Goal: Communication & Community: Participate in discussion

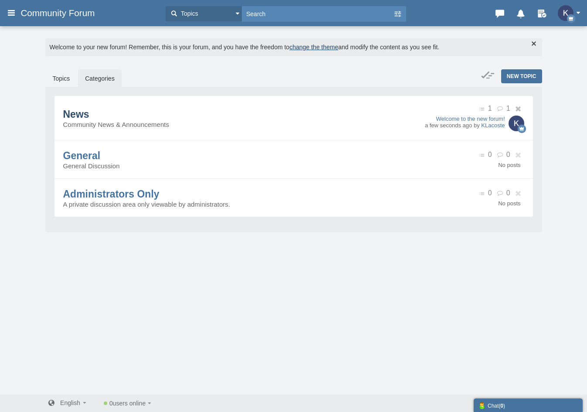
click at [89, 120] on span "News" at bounding box center [76, 113] width 26 height 11
click at [56, 80] on link "Topics" at bounding box center [61, 78] width 31 height 18
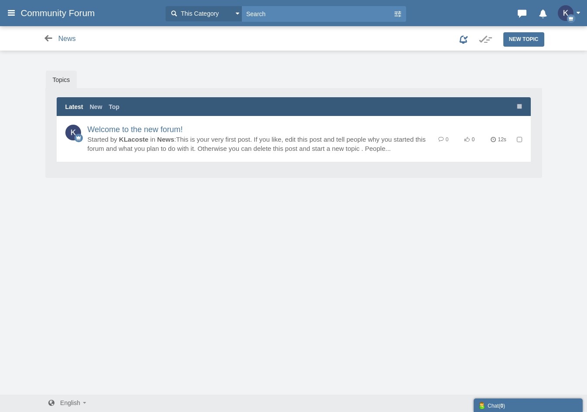
click at [49, 38] on icon at bounding box center [48, 38] width 11 height 9
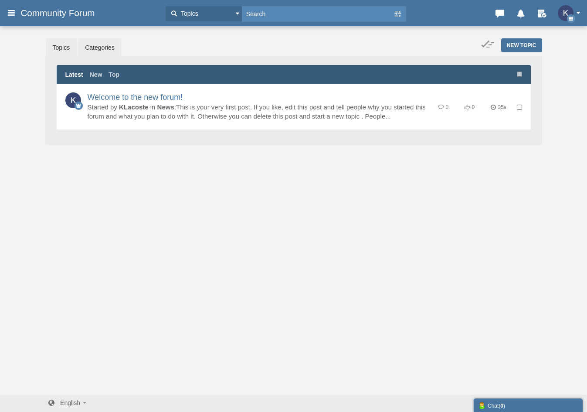
click at [104, 47] on link "Categories" at bounding box center [100, 47] width 44 height 18
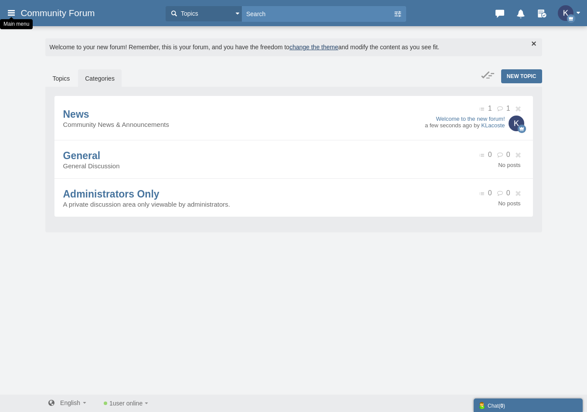
click at [12, 10] on icon at bounding box center [12, 13] width 10 height 16
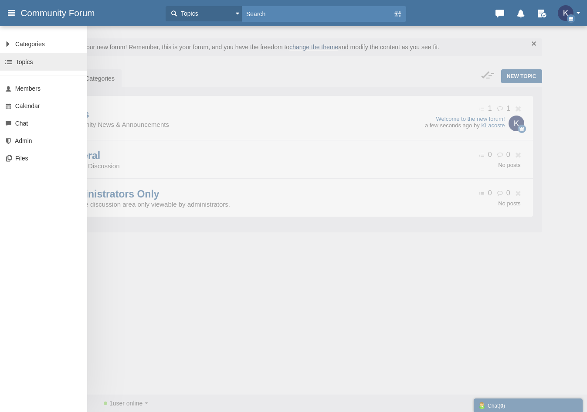
click at [40, 60] on link "Topics" at bounding box center [43, 62] width 87 height 18
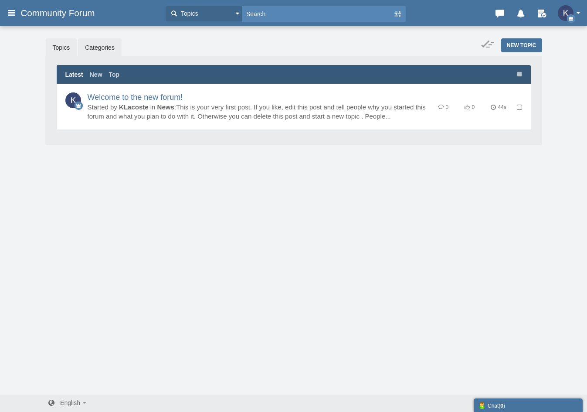
click at [96, 50] on link "Categories" at bounding box center [100, 47] width 44 height 18
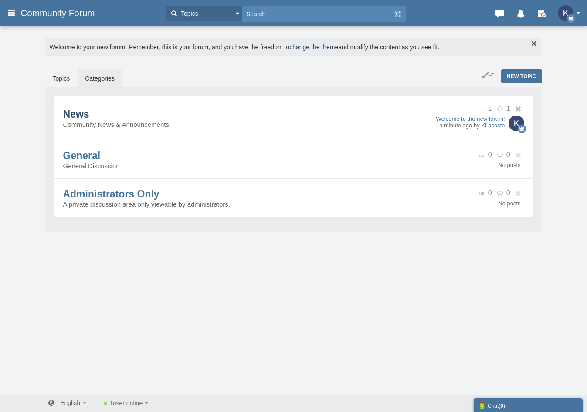
click at [89, 120] on span "News" at bounding box center [76, 113] width 26 height 11
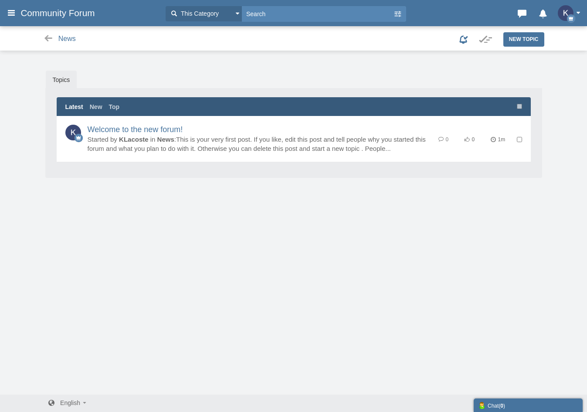
click at [519, 139] on input "checkbox" at bounding box center [519, 139] width 5 height 5
checkbox input "true"
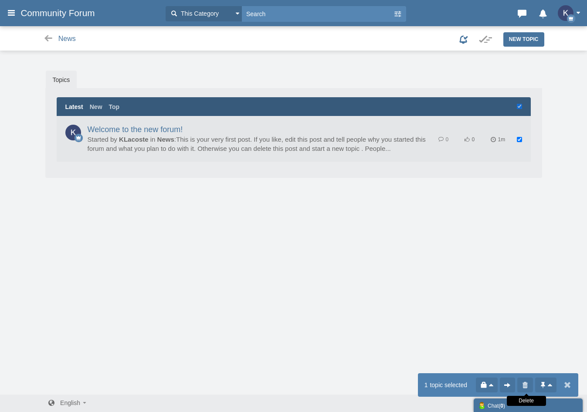
click at [521, 381] on icon at bounding box center [525, 384] width 9 height 9
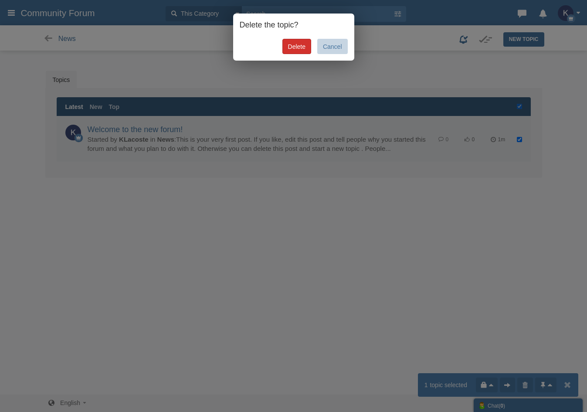
click at [296, 47] on link "Delete" at bounding box center [296, 46] width 29 height 15
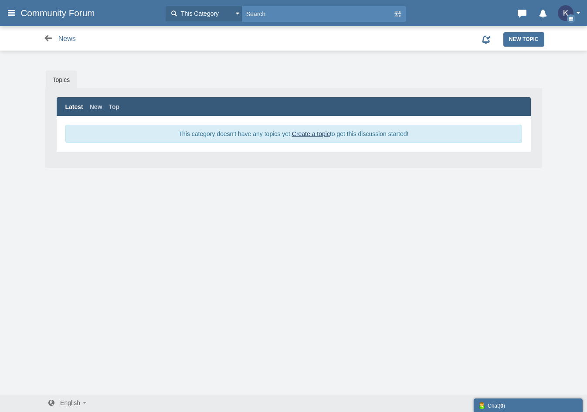
click at [50, 37] on icon at bounding box center [48, 38] width 11 height 9
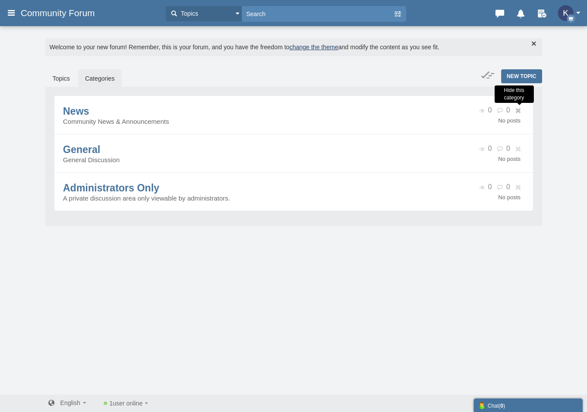
click at [518, 112] on icon at bounding box center [519, 111] width 10 height 6
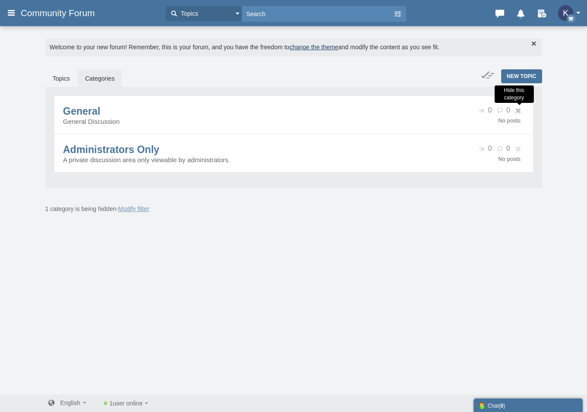
click at [518, 112] on icon at bounding box center [519, 111] width 10 height 6
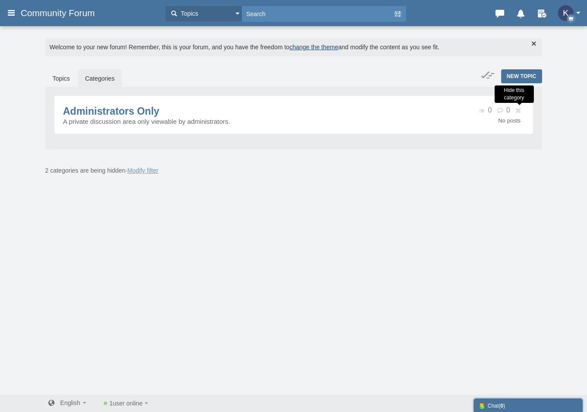
click at [518, 112] on icon at bounding box center [519, 111] width 10 height 6
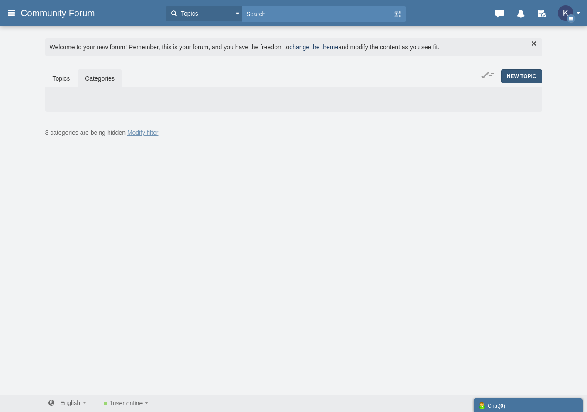
click at [518, 76] on span "New Topic" at bounding box center [522, 76] width 30 height 6
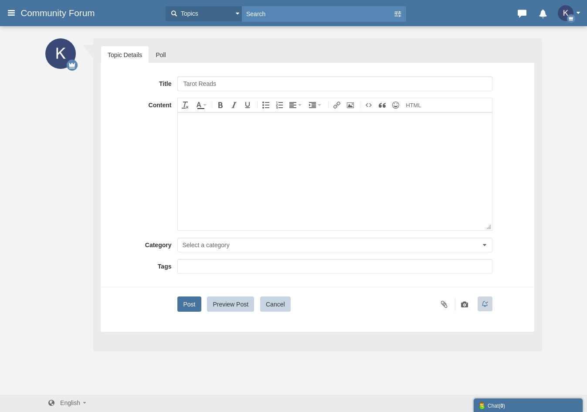
click at [183, 85] on input "Tarot Reads" at bounding box center [334, 83] width 315 height 15
click at [240, 81] on input "🎴Tarot Reads" at bounding box center [334, 83] width 315 height 15
type input "🎴Tarot Talk"
click at [233, 134] on body at bounding box center [335, 171] width 314 height 118
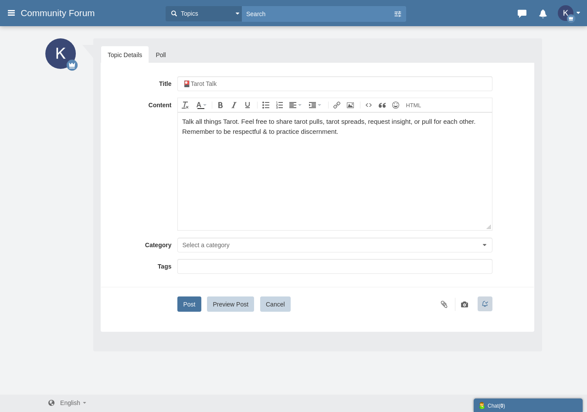
click at [220, 247] on span "Select a category" at bounding box center [205, 244] width 47 height 7
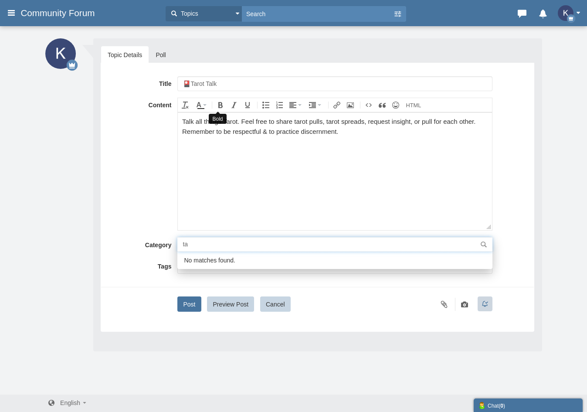
type input "t"
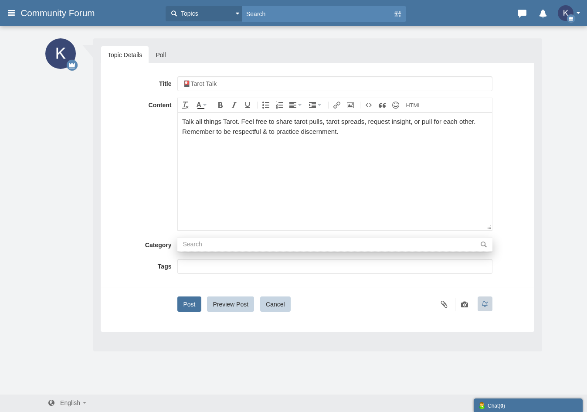
click at [222, 206] on body "Talk all things Tarot. Feel free to share tarot pulls, tarot spreads, request i…" at bounding box center [335, 171] width 314 height 118
click at [195, 268] on input "text" at bounding box center [334, 266] width 302 height 9
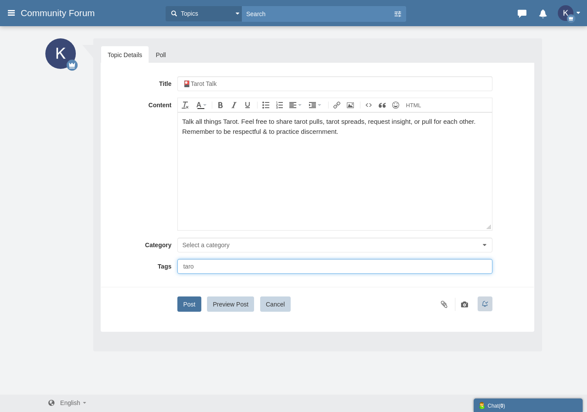
type input "tarot"
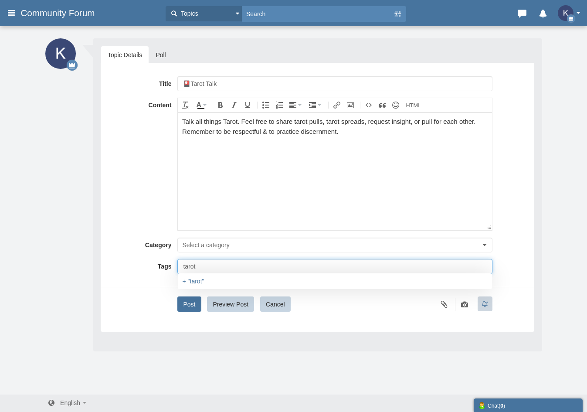
type input "tarot"
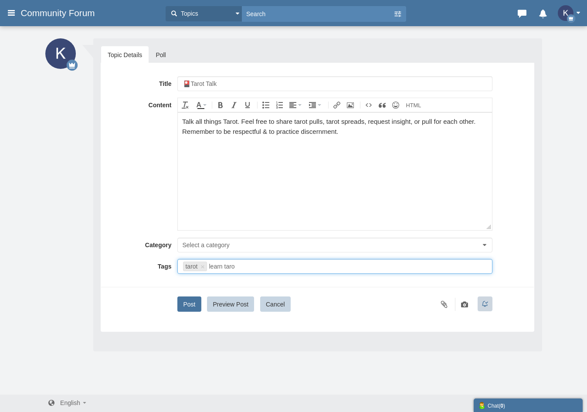
type input "learn tarot"
type input "tarot,learn tarot"
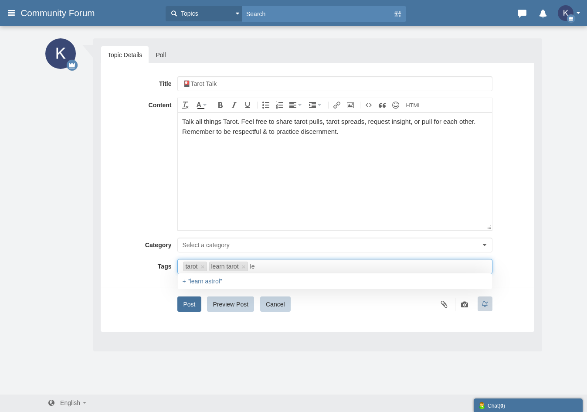
type input "l"
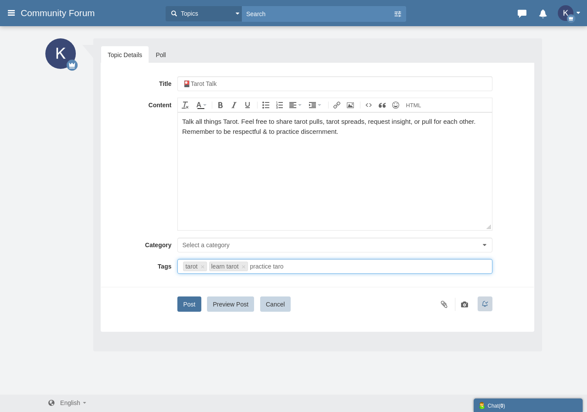
type input "practice tarot"
type input "tarot,learn tarot,practice tarot"
type input "read taort"
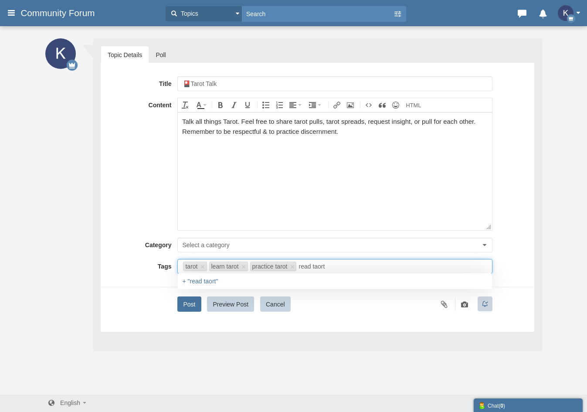
type input "tarot,learn tarot,practice tarot,read taort"
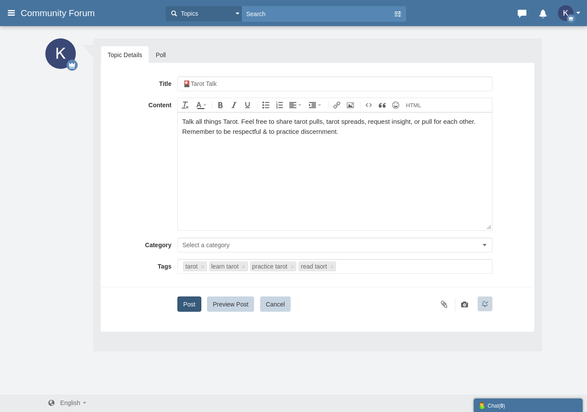
click at [191, 308] on button "Post" at bounding box center [189, 303] width 24 height 15
click at [257, 242] on button "Select a category" at bounding box center [334, 244] width 315 height 15
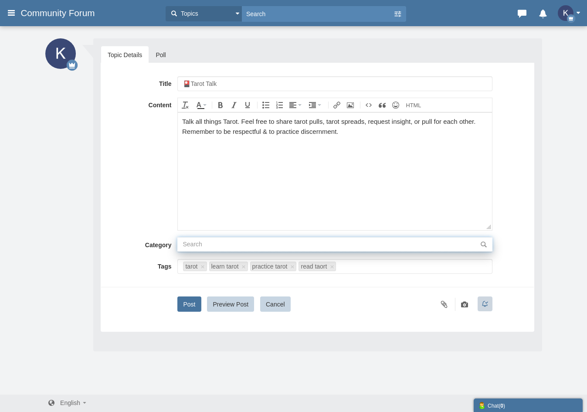
click at [268, 243] on input "text" at bounding box center [334, 244] width 315 height 14
click at [488, 248] on input "text" at bounding box center [334, 244] width 315 height 14
click at [467, 250] on input "text" at bounding box center [334, 244] width 315 height 14
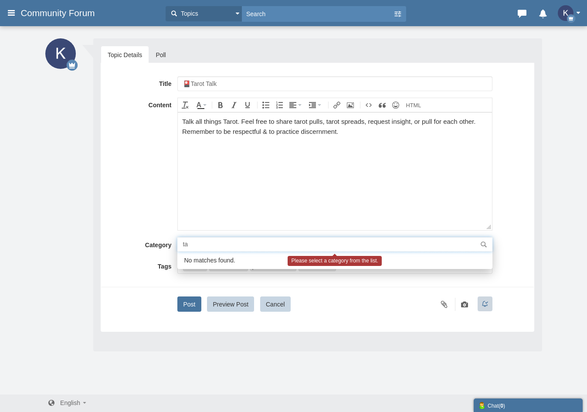
type input "t"
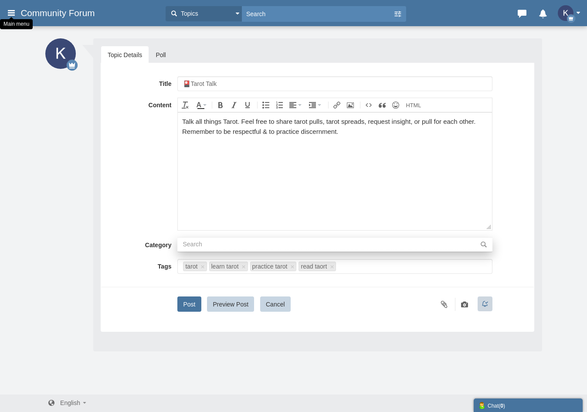
click at [14, 12] on icon at bounding box center [12, 13] width 10 height 16
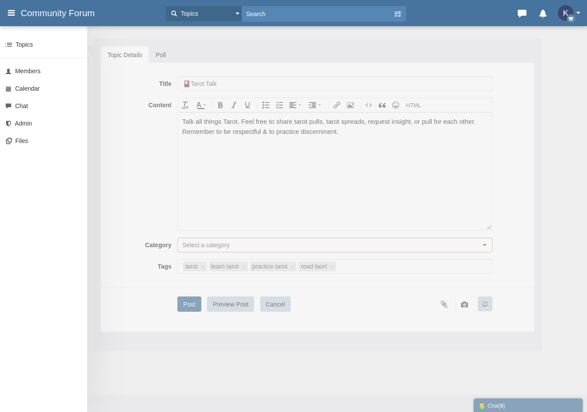
click at [237, 17] on button "Topics" at bounding box center [204, 13] width 76 height 15
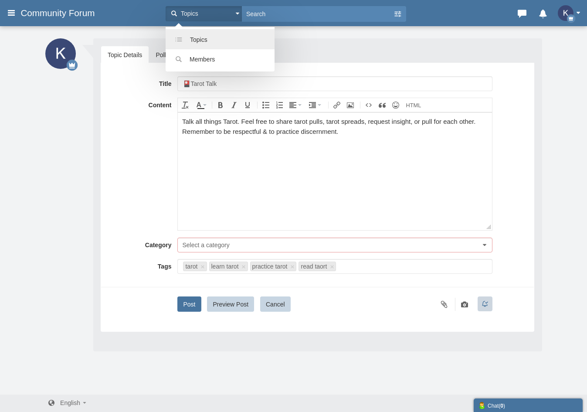
click at [228, 42] on link "Topics" at bounding box center [220, 39] width 109 height 20
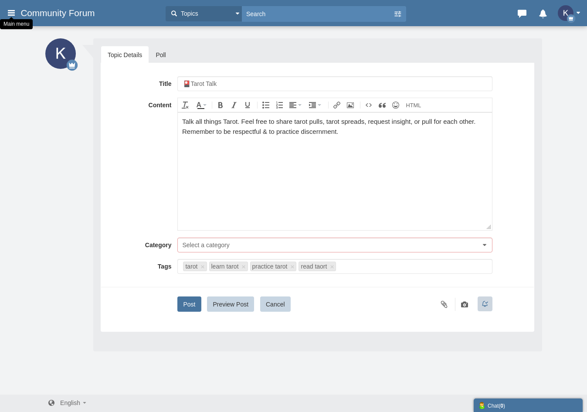
click at [8, 12] on icon at bounding box center [12, 13] width 10 height 16
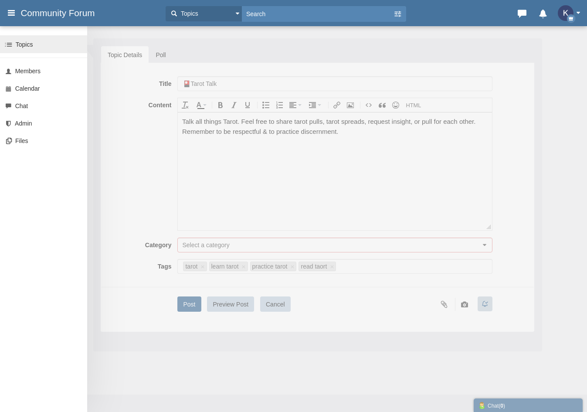
click at [26, 44] on span "Topics" at bounding box center [24, 44] width 17 height 7
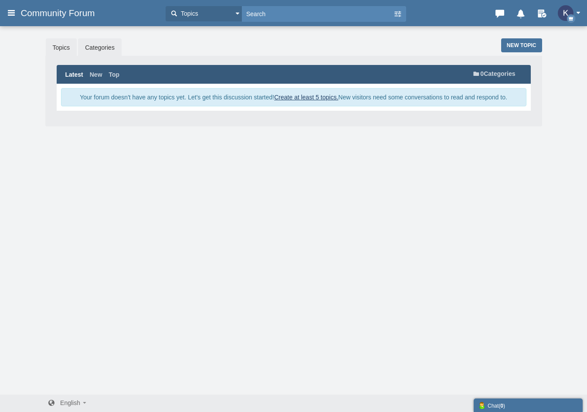
click at [96, 52] on link "Categories" at bounding box center [100, 47] width 44 height 18
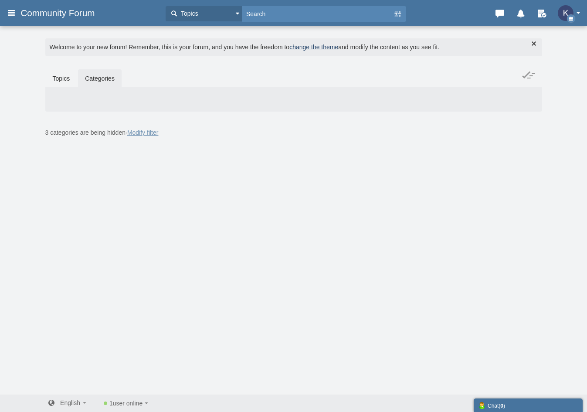
click at [253, 96] on div at bounding box center [293, 98] width 479 height 7
click at [143, 133] on link "Modify filter" at bounding box center [142, 132] width 31 height 7
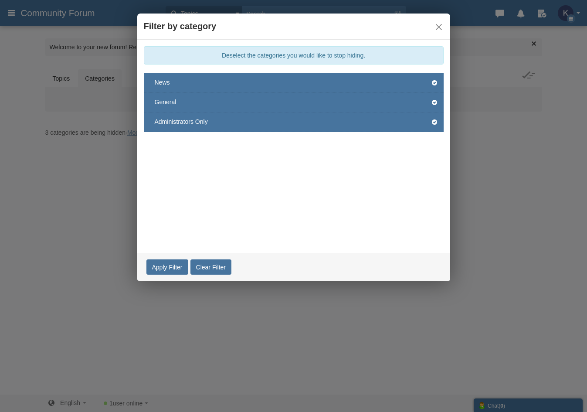
click at [213, 266] on link "Clear Filter" at bounding box center [210, 266] width 41 height 15
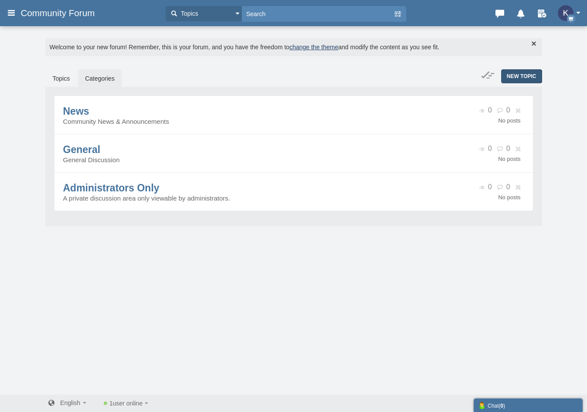
click at [524, 75] on span "New Topic" at bounding box center [522, 76] width 30 height 6
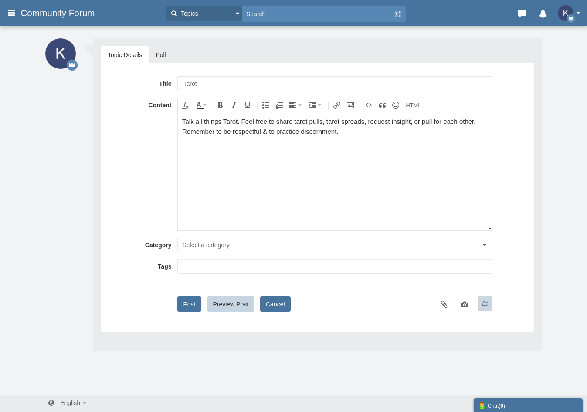
type input "Tarot"
click at [283, 305] on button "Cancel" at bounding box center [275, 303] width 30 height 15
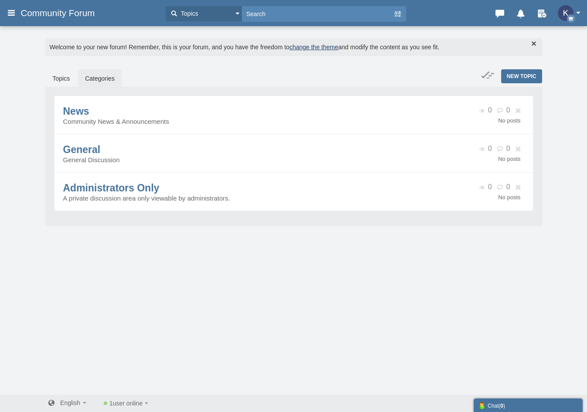
click at [101, 75] on link "Categories" at bounding box center [100, 78] width 44 height 18
click at [89, 117] on span "News" at bounding box center [76, 110] width 26 height 11
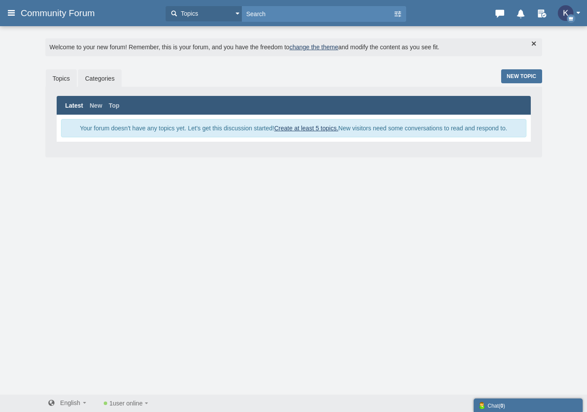
click at [104, 70] on link "Categories" at bounding box center [100, 78] width 44 height 18
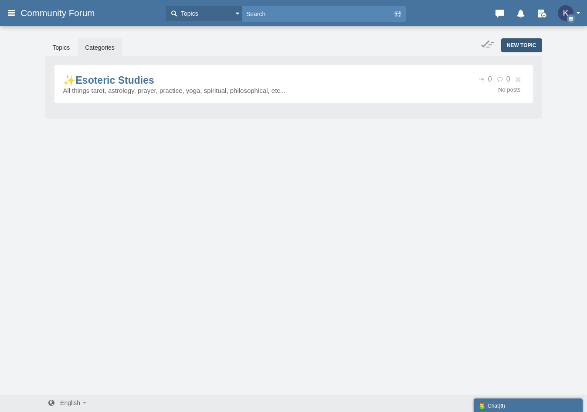
click at [532, 43] on span "New Topic" at bounding box center [522, 45] width 30 height 6
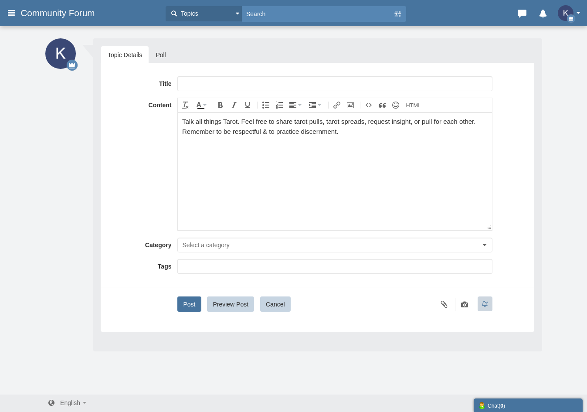
type input "T"
type input "🎴 Tarot Talk"
click at [357, 145] on body "Talk all things Tarot. Feel free to share tarot pulls, tarot spreads, request i…" at bounding box center [335, 171] width 314 height 118
click at [240, 242] on button "Select a category" at bounding box center [334, 244] width 315 height 15
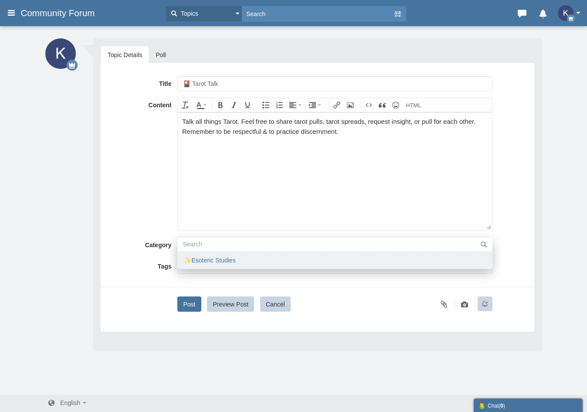
click at [220, 261] on li "✨Esoteric Studies" at bounding box center [334, 259] width 315 height 17
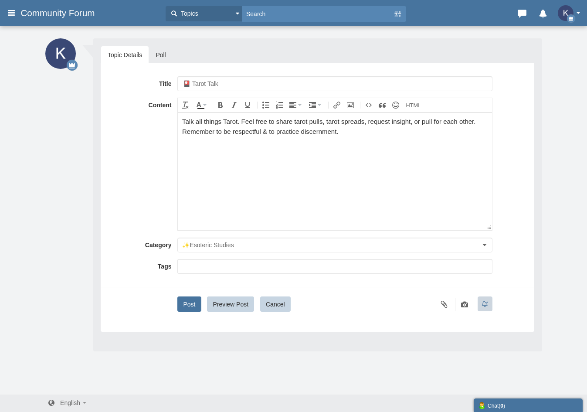
click at [215, 262] on input "text" at bounding box center [334, 266] width 302 height 9
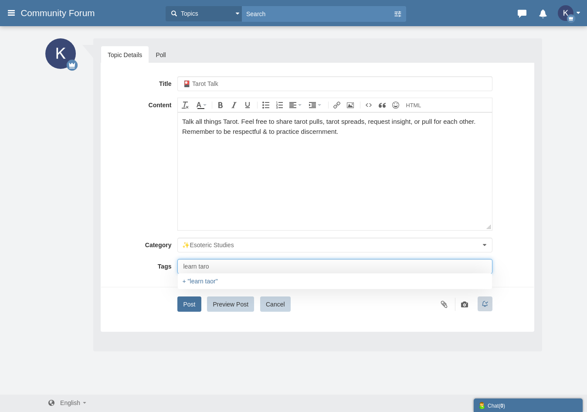
type input "learn tarot"
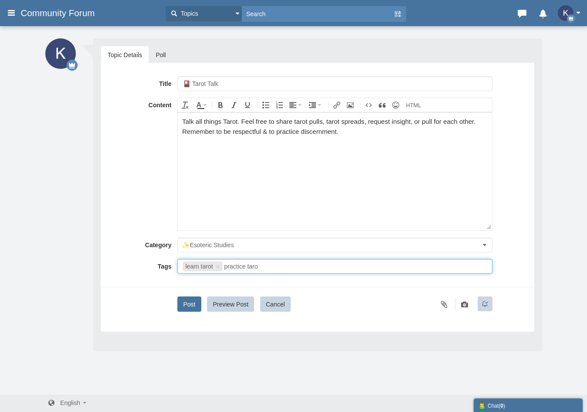
type input "practice tarot"
type input "learn tarot,practice tarot"
type input "read tarot"
type input "learn tarot,practice tarot,read tarot"
type input "tarot"
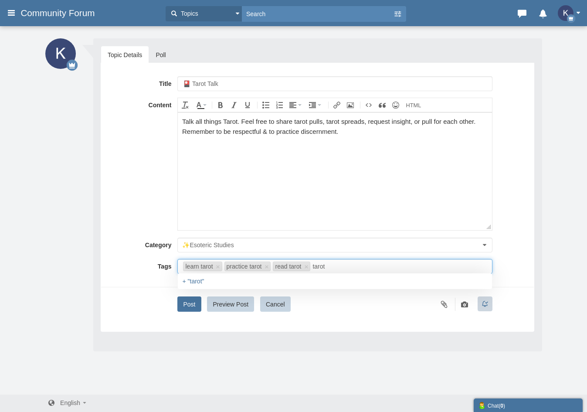
type input "learn tarot,practice tarot,read tarot,tarot"
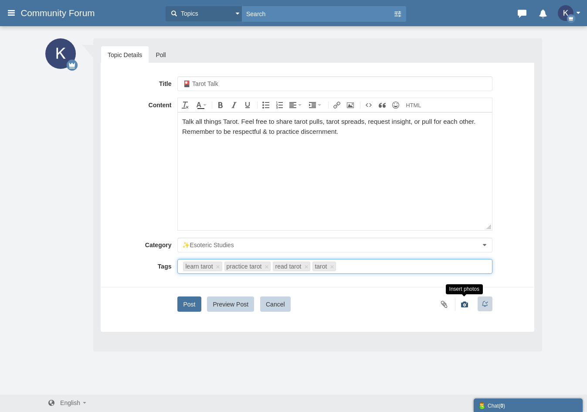
click at [465, 305] on icon at bounding box center [465, 304] width 10 height 10
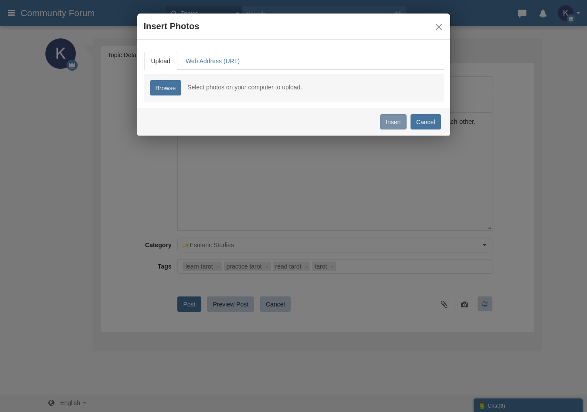
click at [428, 118] on link "Cancel" at bounding box center [425, 121] width 30 height 15
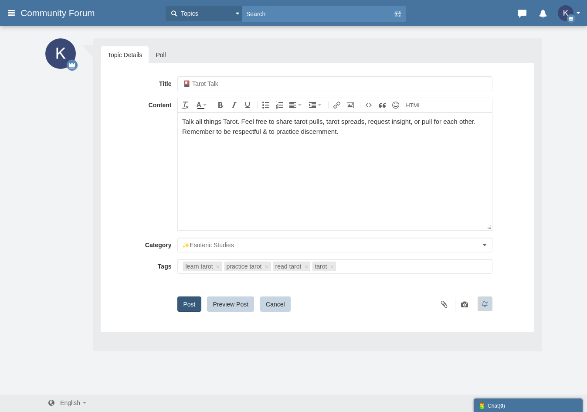
click at [192, 306] on button "Post" at bounding box center [189, 303] width 24 height 15
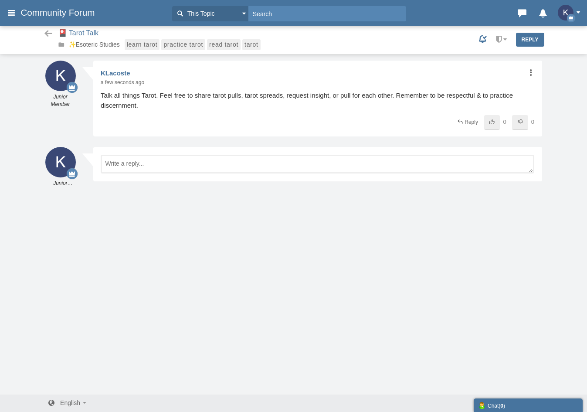
click at [530, 77] on link at bounding box center [530, 72] width 8 height 9
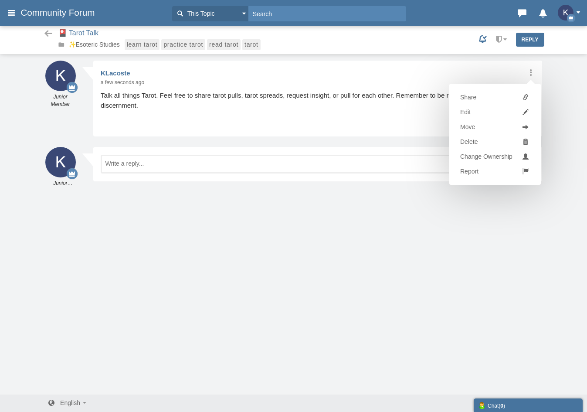
click at [500, 224] on div "Messages are turned off. Enable them to send or receive messages. Enable Messag…" at bounding box center [293, 228] width 587 height 334
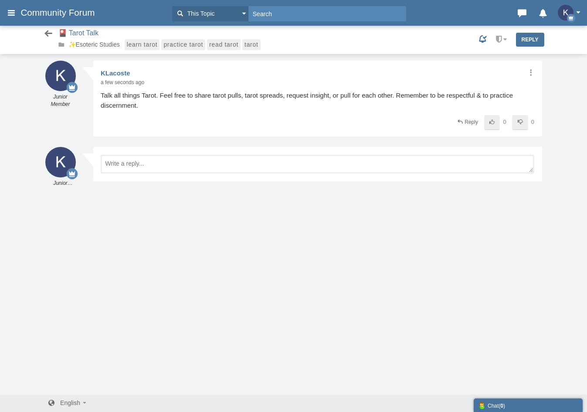
click at [51, 33] on icon at bounding box center [48, 33] width 11 height 9
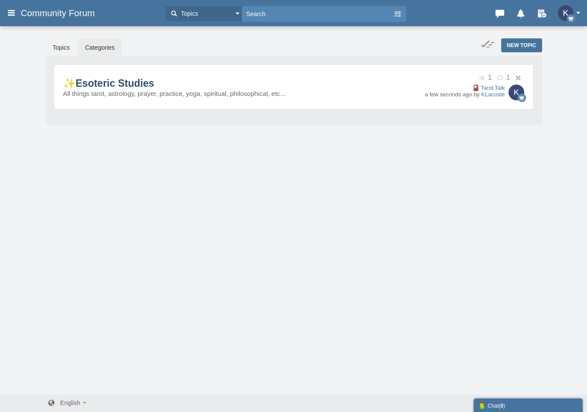
click at [154, 89] on span "✨Esoteric Studies" at bounding box center [108, 83] width 91 height 11
click at [6, 17] on div "Categories Members Calendar Community Forum Topics Topics Members" at bounding box center [293, 12] width 587 height 17
click at [10, 11] on icon at bounding box center [12, 13] width 10 height 16
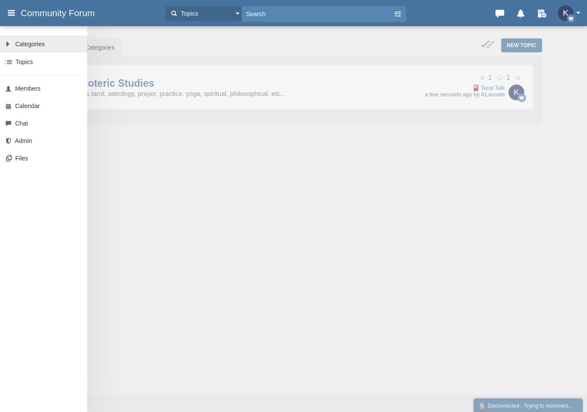
click at [38, 45] on span "Categories" at bounding box center [30, 44] width 30 height 7
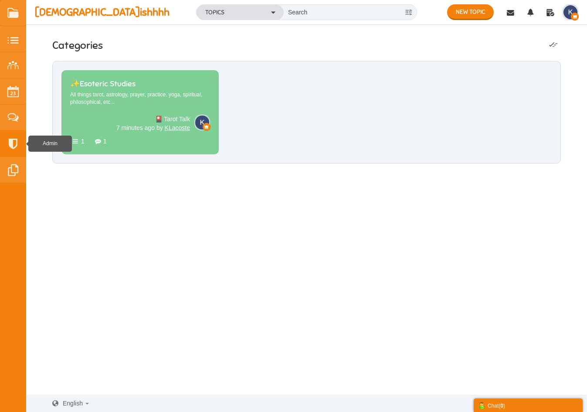
click at [12, 145] on small at bounding box center [13, 144] width 26 height 26
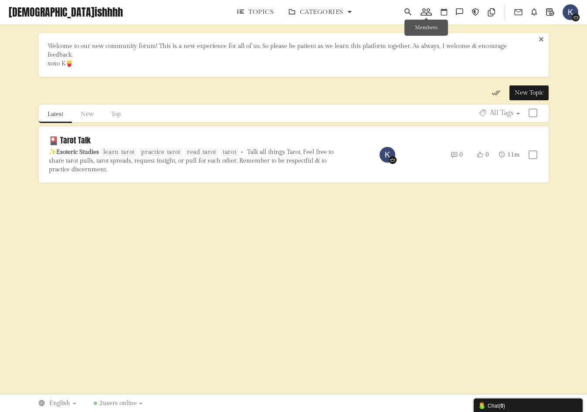
click at [428, 12] on icon at bounding box center [426, 12] width 20 height 9
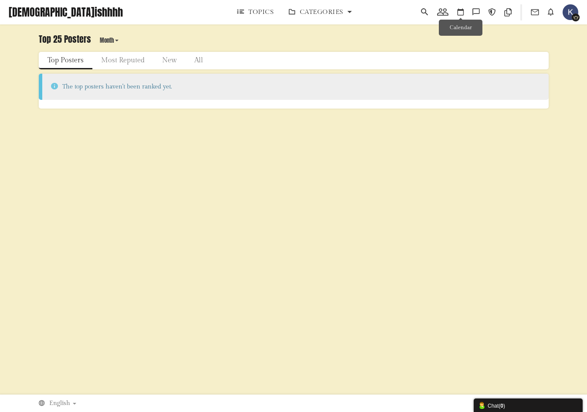
click at [462, 10] on icon at bounding box center [460, 12] width 15 height 9
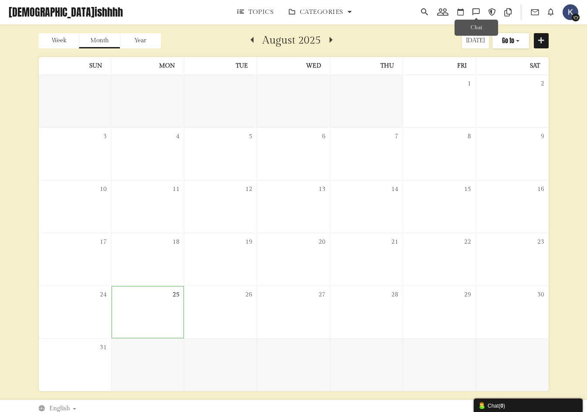
click at [477, 12] on icon at bounding box center [476, 12] width 16 height 9
click at [489, 13] on icon at bounding box center [492, 12] width 16 height 9
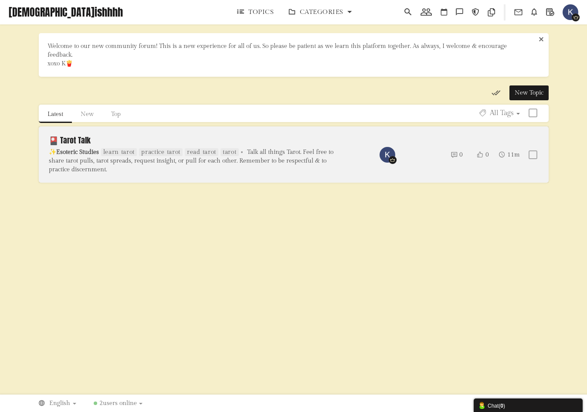
click at [91, 146] on link "🎴 Tarot Talk" at bounding box center [70, 140] width 42 height 12
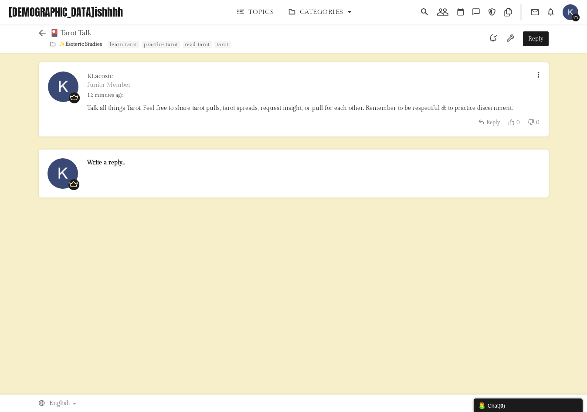
click at [539, 75] on icon at bounding box center [538, 74] width 10 height 7
click at [484, 118] on link "Reply" at bounding box center [489, 122] width 22 height 8
type textarea "<blockquote contenteditable="false" data-username="KLacoste" data-userid="10127…"
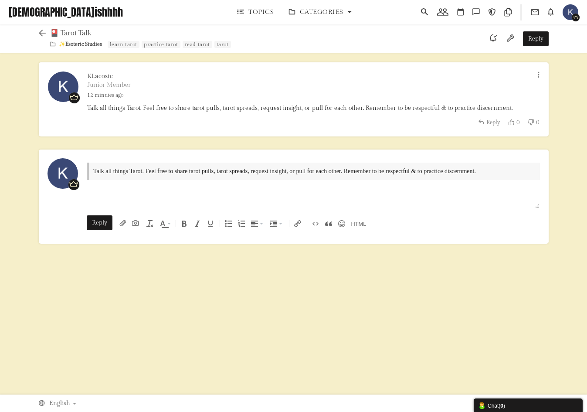
click at [43, 33] on icon at bounding box center [44, 33] width 11 height 8
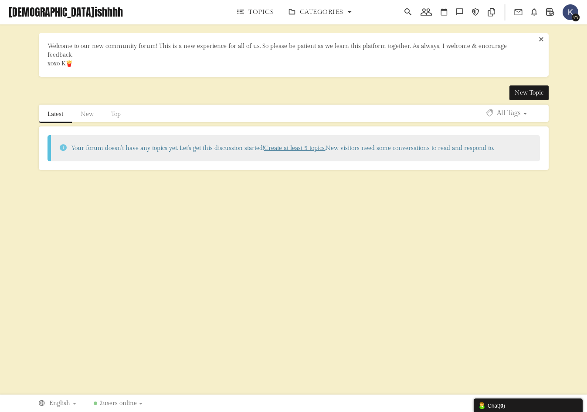
click at [279, 146] on link "Create at least 5 topics." at bounding box center [294, 148] width 61 height 7
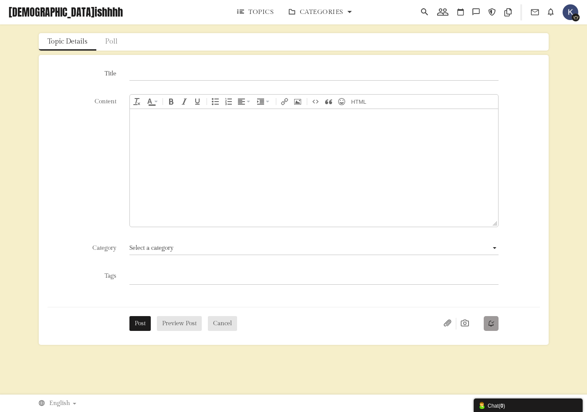
type input "T"
click at [159, 75] on input "🎴Tarot & Astrology" at bounding box center [313, 73] width 369 height 15
click at [139, 73] on input "🎴Tarot & 🌙 Astrology" at bounding box center [313, 73] width 369 height 15
type input "🎴Tarot & 🌙 Astrology"
click at [162, 250] on span "Select a category" at bounding box center [151, 247] width 44 height 7
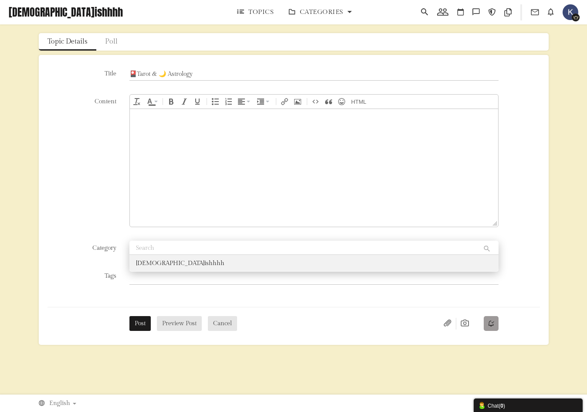
click at [158, 261] on li "[DEMOGRAPHIC_DATA]ishhhh" at bounding box center [313, 263] width 369 height 16
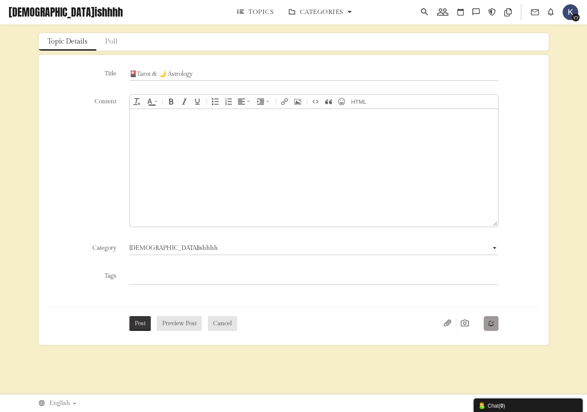
click at [144, 324] on button "Post" at bounding box center [139, 323] width 21 height 15
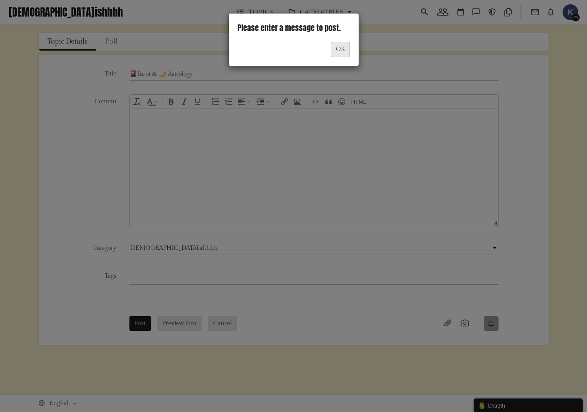
click at [338, 49] on link "OK" at bounding box center [340, 49] width 19 height 15
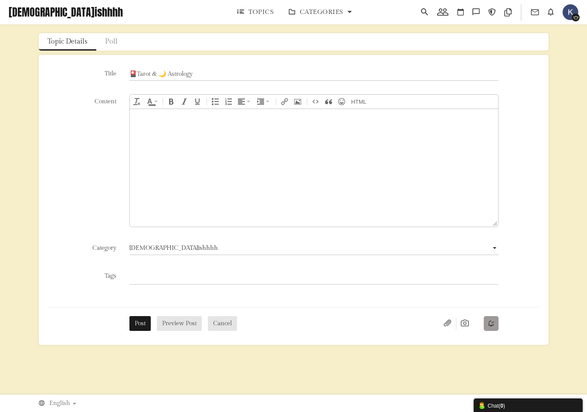
click at [216, 119] on div at bounding box center [314, 117] width 360 height 8
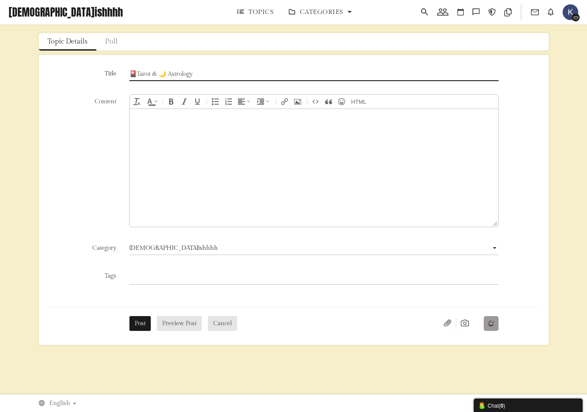
drag, startPoint x: 200, startPoint y: 78, endPoint x: 153, endPoint y: 75, distance: 47.1
click at [153, 75] on input "🎴Tarot & 🌙 Astrology" at bounding box center [313, 73] width 369 height 15
type input "🎴Tarot Talk"
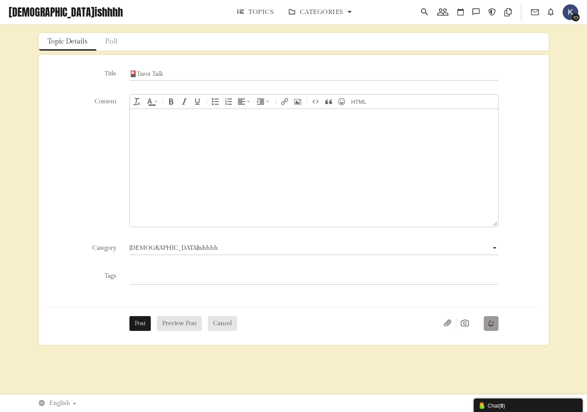
click at [155, 124] on body at bounding box center [313, 168] width 369 height 118
click at [332, 118] on div "Here we share all things Tarot! Feel free to share tarot spreads, tarot pulls, …" at bounding box center [314, 117] width 360 height 8
click at [388, 119] on div "Here we share all things Tarot! Feel free to share tarot spreads, tarot pulls, …" at bounding box center [314, 117] width 360 height 8
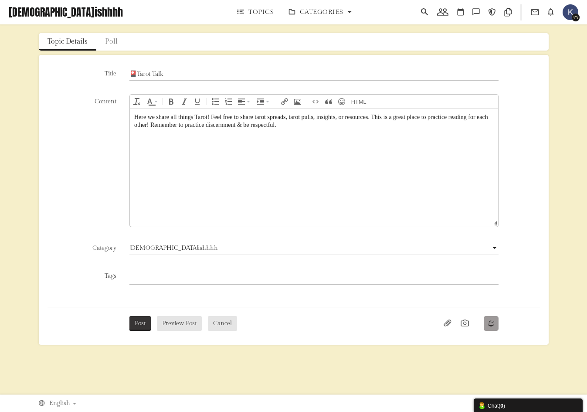
click at [142, 322] on button "Post" at bounding box center [139, 323] width 21 height 15
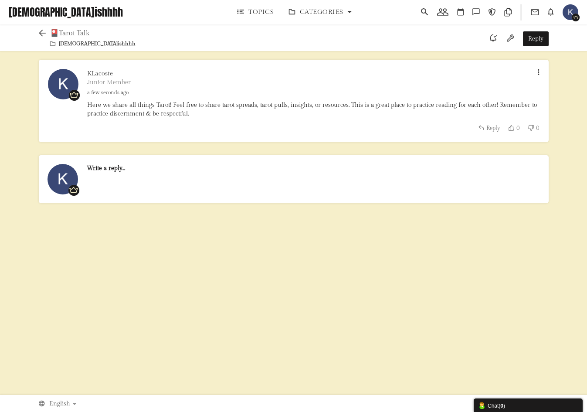
click at [541, 71] on icon at bounding box center [538, 72] width 10 height 7
click at [465, 277] on div "Messages are turned off. Enable them to send or receive messages. Enable Messag…" at bounding box center [293, 223] width 587 height 326
click at [44, 30] on icon at bounding box center [44, 33] width 11 height 8
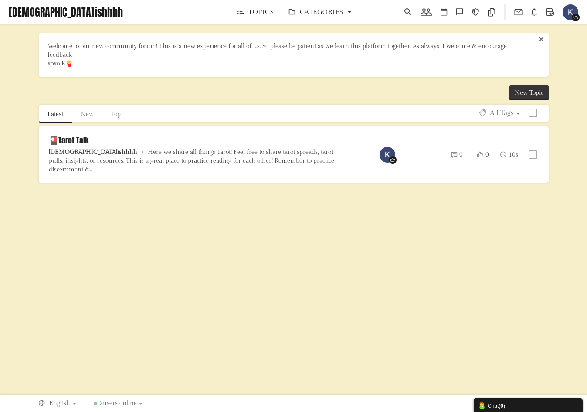
click at [527, 91] on span "New Topic" at bounding box center [528, 92] width 29 height 7
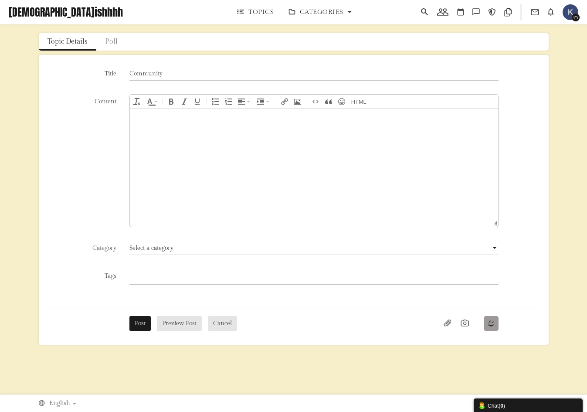
click at [129, 72] on input "Community" at bounding box center [313, 73] width 369 height 15
drag, startPoint x: 173, startPoint y: 75, endPoint x: 107, endPoint y: 75, distance: 65.8
click at [107, 75] on div "Title Community" at bounding box center [293, 80] width 492 height 28
type input "📢 Announcements"
click at [163, 127] on body at bounding box center [313, 168] width 369 height 118
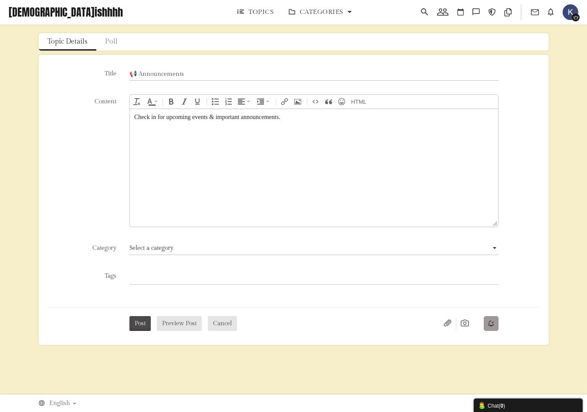
click at [141, 323] on button "Post" at bounding box center [139, 323] width 21 height 15
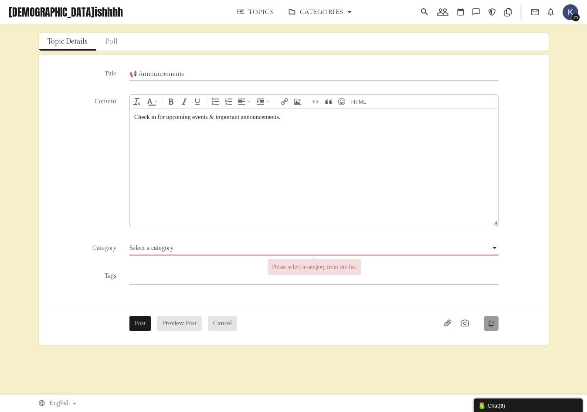
click at [165, 245] on span "Select a category" at bounding box center [151, 247] width 44 height 7
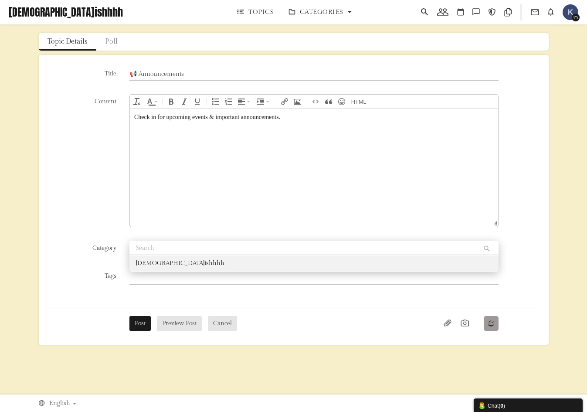
click at [160, 265] on li "[DEMOGRAPHIC_DATA]ishhhh" at bounding box center [313, 263] width 369 height 16
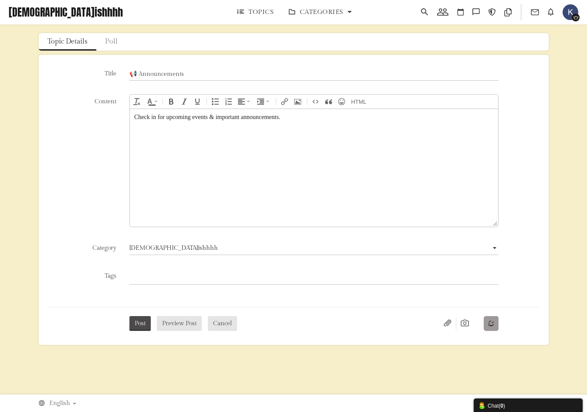
click at [142, 321] on button "Post" at bounding box center [139, 323] width 21 height 15
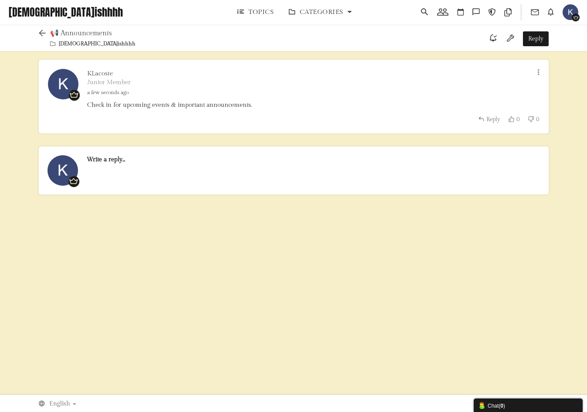
click at [43, 32] on icon at bounding box center [44, 33] width 11 height 8
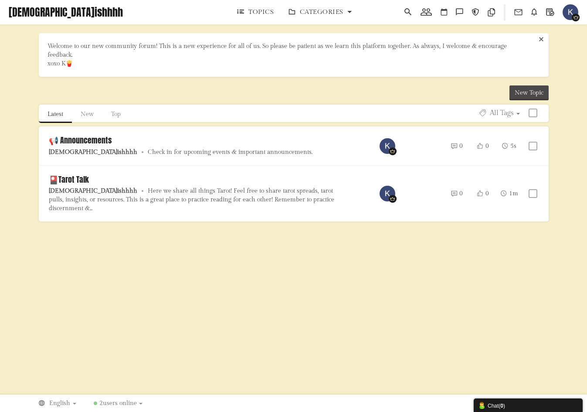
click at [534, 93] on span "New Topic" at bounding box center [528, 92] width 29 height 7
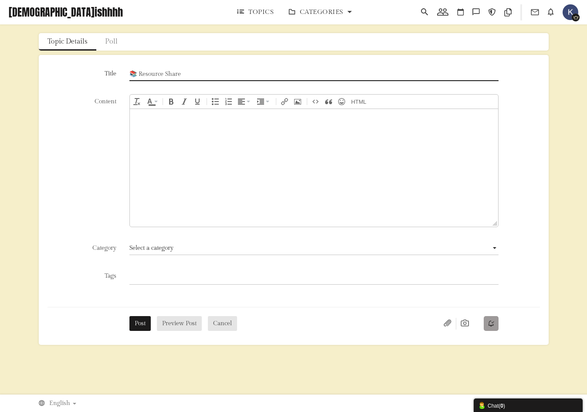
type input "📚 Resource Share"
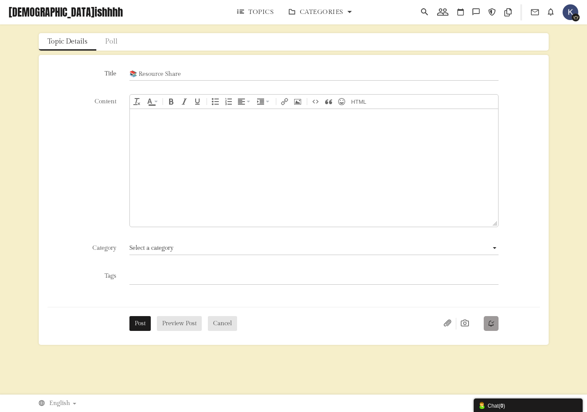
click at [149, 129] on body at bounding box center [313, 168] width 369 height 118
click at [141, 252] on button "Select a category" at bounding box center [313, 247] width 369 height 15
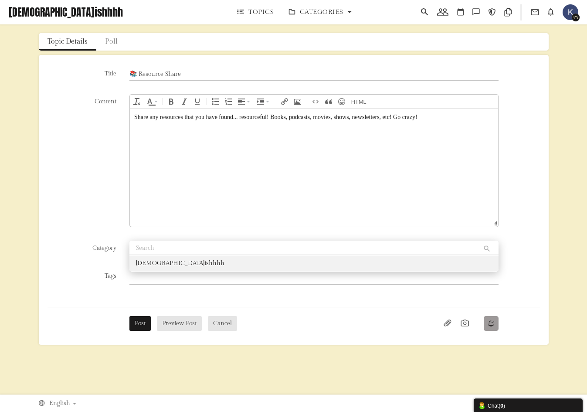
click at [146, 266] on li "[DEMOGRAPHIC_DATA]ishhhh" at bounding box center [313, 263] width 369 height 16
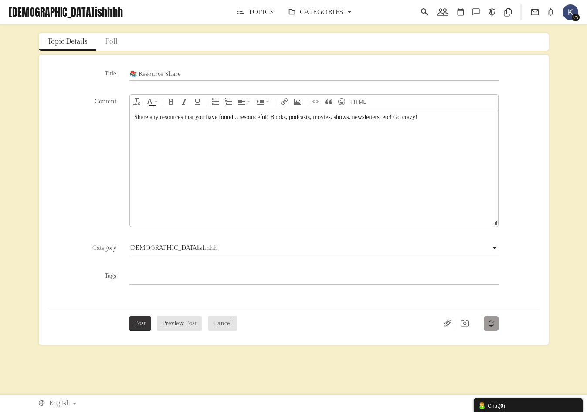
click at [145, 322] on button "Post" at bounding box center [139, 323] width 21 height 15
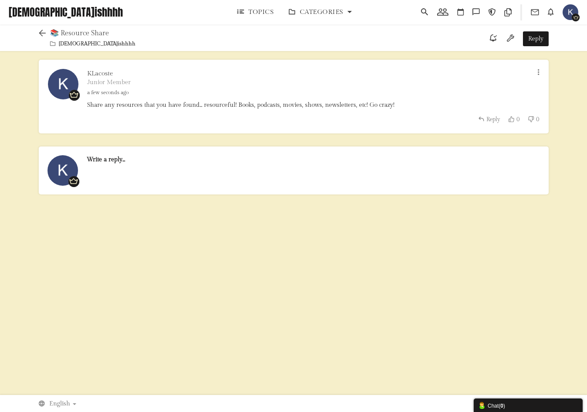
click at [44, 32] on icon at bounding box center [44, 33] width 11 height 8
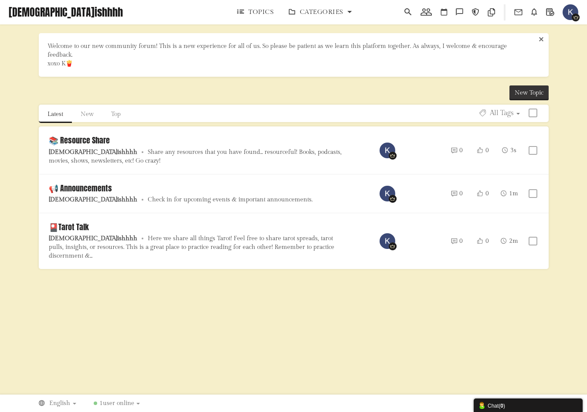
click at [529, 97] on link "New Topic" at bounding box center [528, 92] width 39 height 15
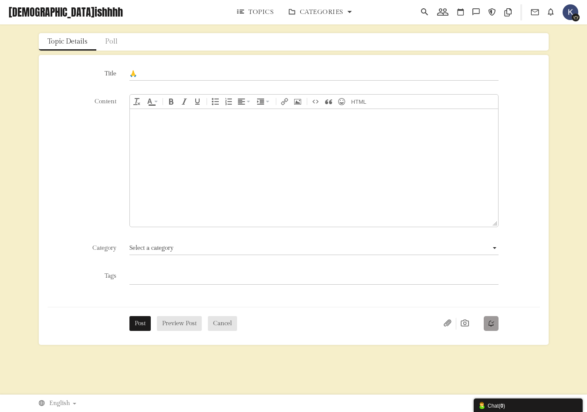
type input "🙏"
type input "🙏 Prayer Requests"
click at [145, 118] on div at bounding box center [314, 117] width 360 height 8
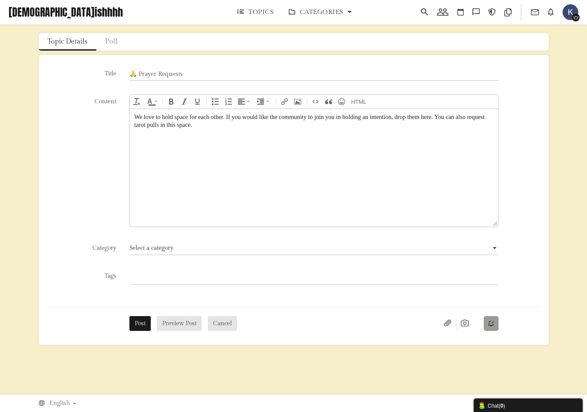
drag, startPoint x: 436, startPoint y: 118, endPoint x: 448, endPoint y: 129, distance: 16.9
click at [448, 129] on body "We love to hold space for each other. If you would like the community to join y…" at bounding box center [313, 168] width 369 height 118
click at [186, 252] on button "Select a category" at bounding box center [313, 247] width 369 height 15
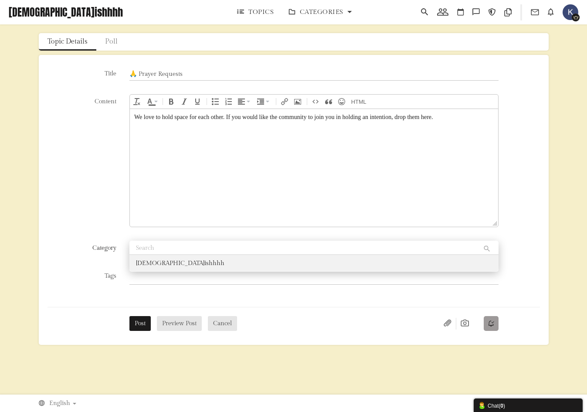
click at [169, 266] on li "[DEMOGRAPHIC_DATA]ishhhh" at bounding box center [313, 263] width 369 height 16
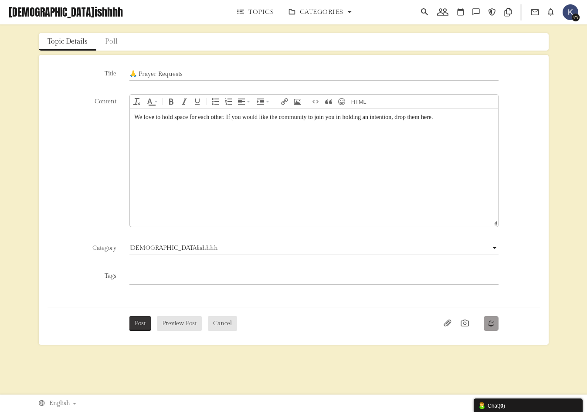
click at [140, 327] on button "Post" at bounding box center [139, 323] width 21 height 15
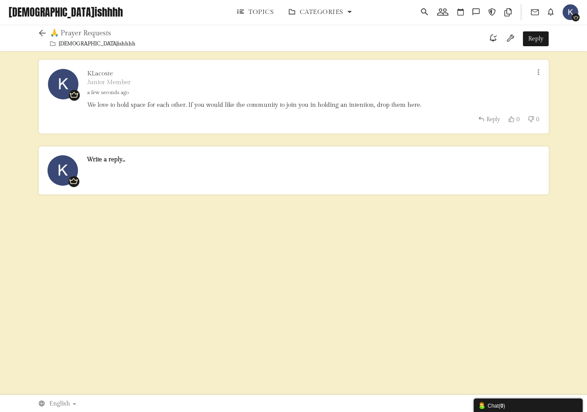
click at [41, 31] on icon at bounding box center [44, 33] width 11 height 8
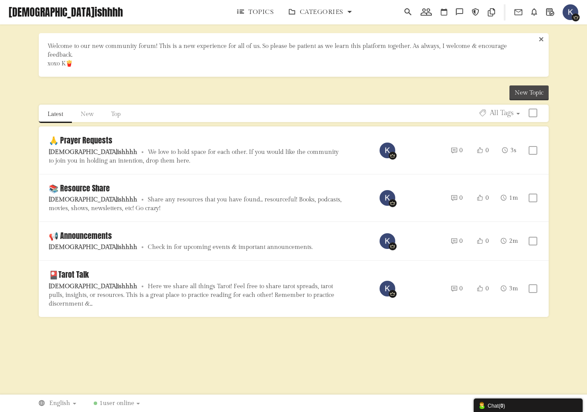
click at [529, 97] on link "New Topic" at bounding box center [528, 92] width 39 height 15
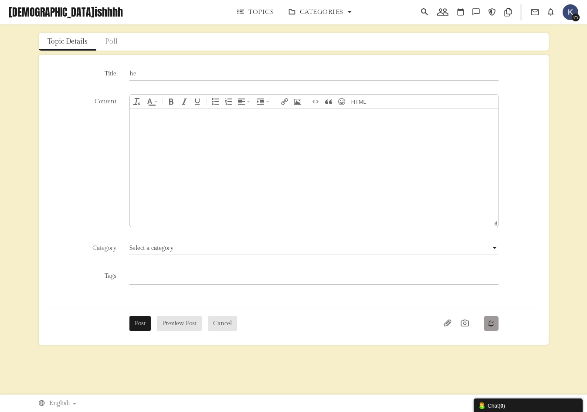
type input "h"
type input "💝"
type input "💌 Community Chit Chat"
click at [158, 127] on body at bounding box center [313, 168] width 369 height 118
click at [145, 250] on span "Select a category" at bounding box center [151, 247] width 44 height 7
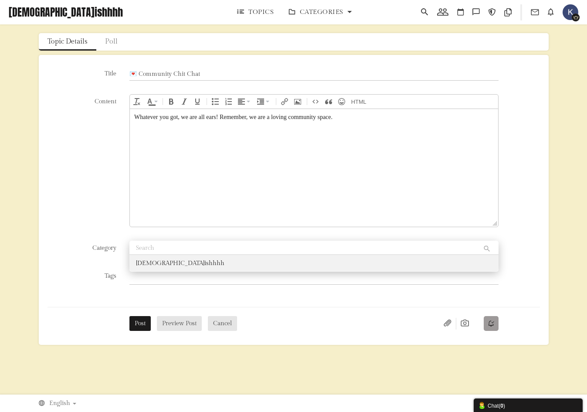
click at [145, 264] on li "[DEMOGRAPHIC_DATA]ishhhh" at bounding box center [313, 263] width 369 height 16
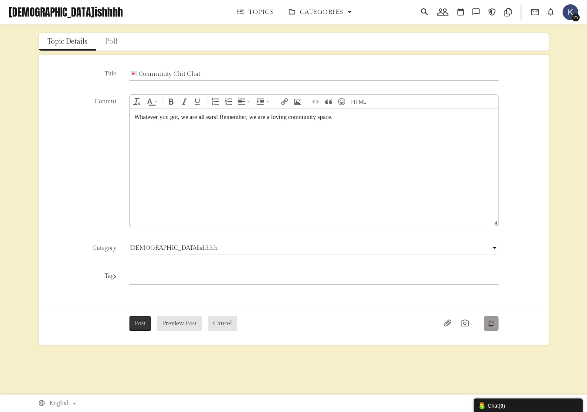
click at [137, 321] on button "Post" at bounding box center [139, 323] width 21 height 15
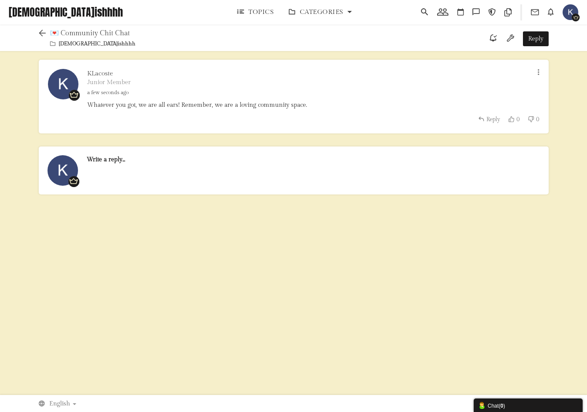
click at [40, 32] on icon at bounding box center [44, 33] width 11 height 8
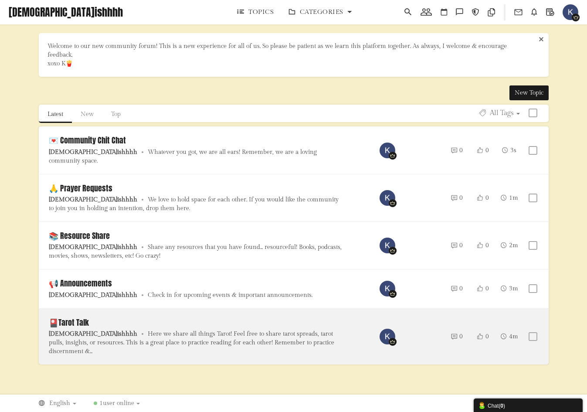
drag, startPoint x: 326, startPoint y: 326, endPoint x: 326, endPoint y: 307, distance: 19.6
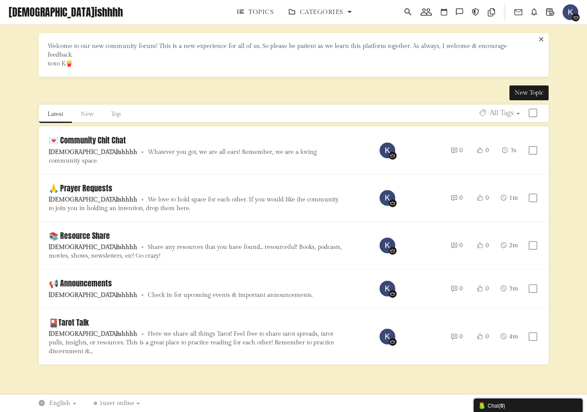
click at [334, 15] on span "Categories" at bounding box center [322, 11] width 44 height 7
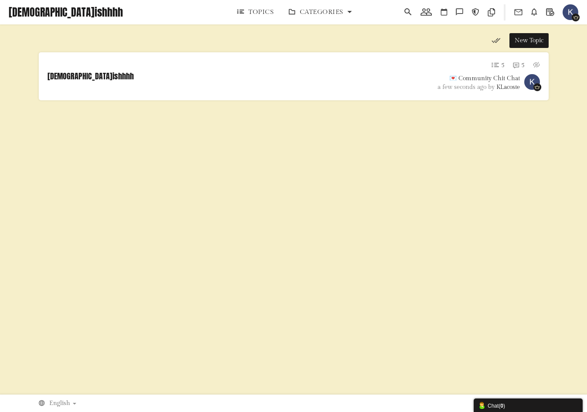
click at [262, 11] on span "Topics" at bounding box center [260, 11] width 25 height 7
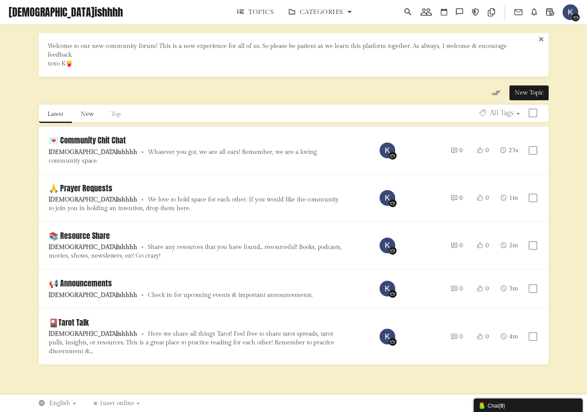
click at [87, 115] on link "New" at bounding box center [87, 113] width 30 height 17
click at [116, 115] on link "Top" at bounding box center [115, 113] width 27 height 17
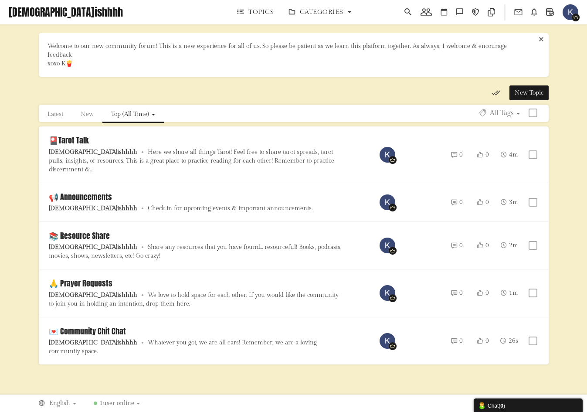
click at [570, 11] on img "button" at bounding box center [570, 12] width 16 height 16
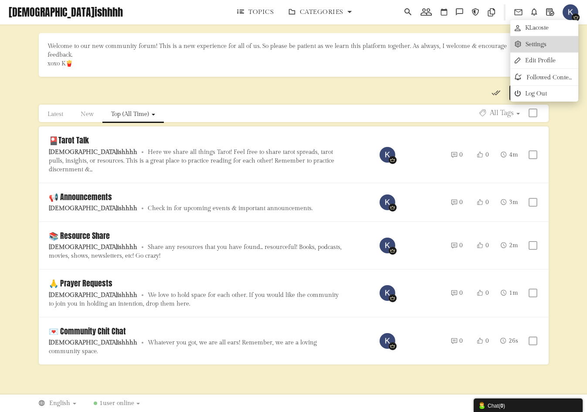
click at [542, 43] on link "Settings" at bounding box center [544, 44] width 68 height 16
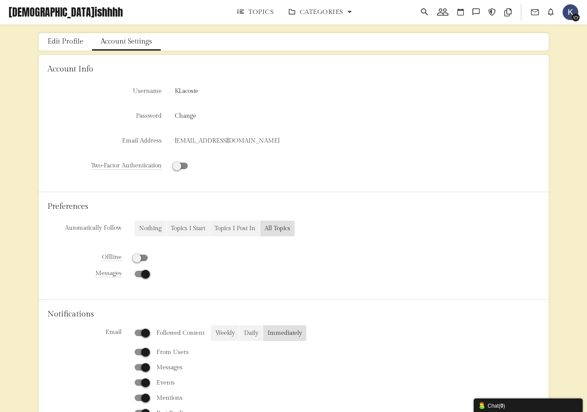
click at [55, 40] on link "Edit Profile" at bounding box center [65, 41] width 53 height 17
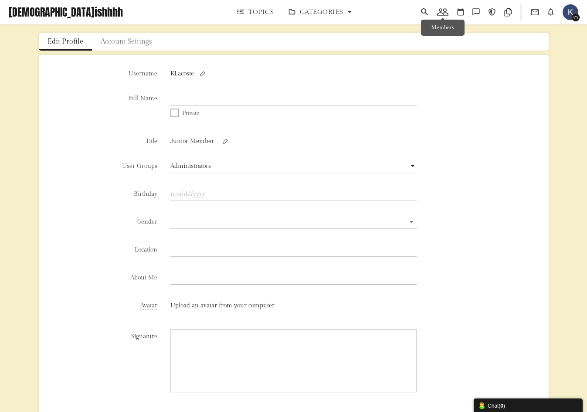
click at [439, 15] on icon at bounding box center [443, 12] width 20 height 9
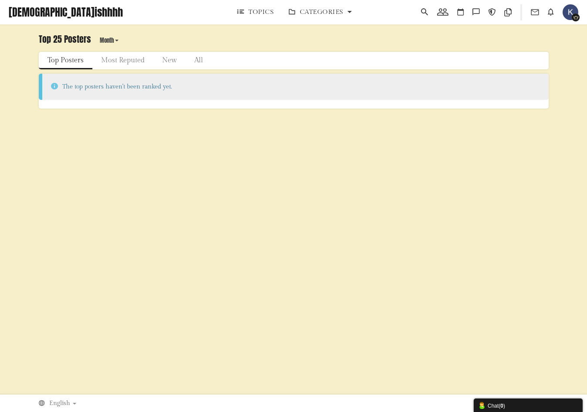
click at [566, 10] on img "button" at bounding box center [570, 12] width 16 height 16
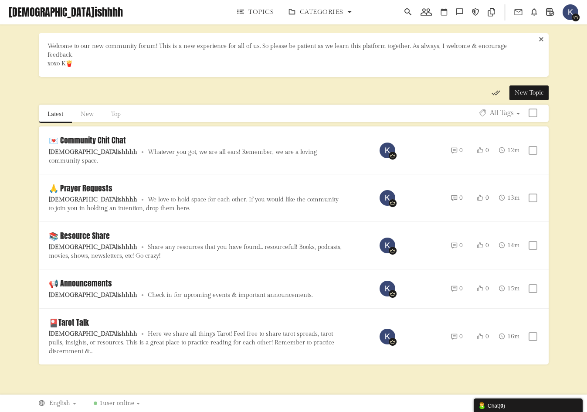
click at [36, 8] on span "[DEMOGRAPHIC_DATA]ishhhh" at bounding box center [69, 12] width 121 height 16
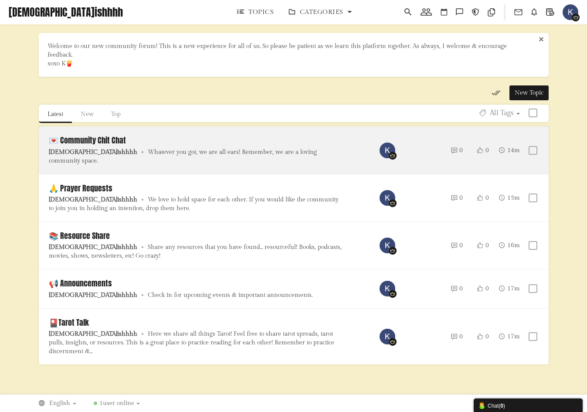
click at [126, 145] on link "💌 Community Chit Chat" at bounding box center [87, 140] width 77 height 12
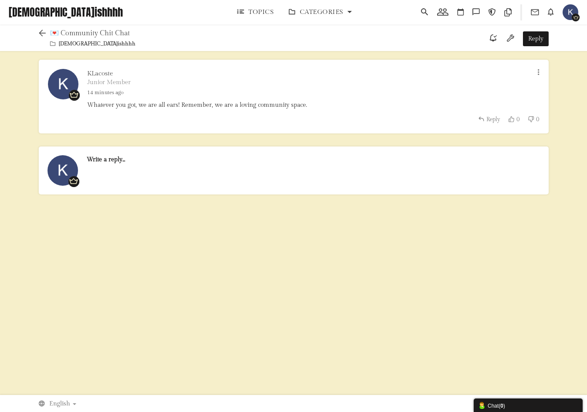
click at [39, 31] on icon at bounding box center [44, 33] width 11 height 8
